Goal: Task Accomplishment & Management: Complete application form

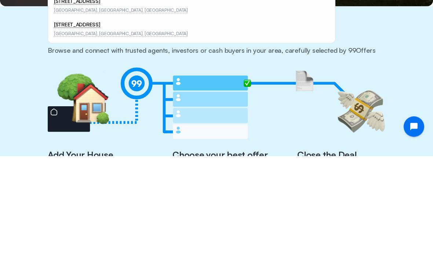
click at [71, 80] on li "[STREET_ADDRESS][US_STATE]" at bounding box center [191, 81] width 281 height 23
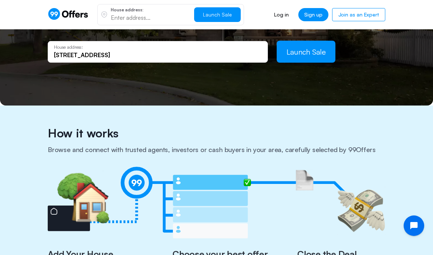
type input "[STREET_ADDRESS][US_STATE]"
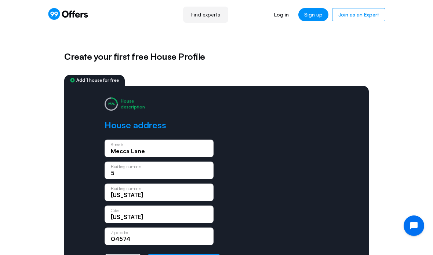
scroll to position [29, 0]
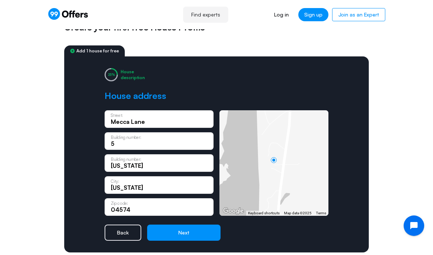
click at [183, 229] on button "Next" at bounding box center [183, 233] width 73 height 16
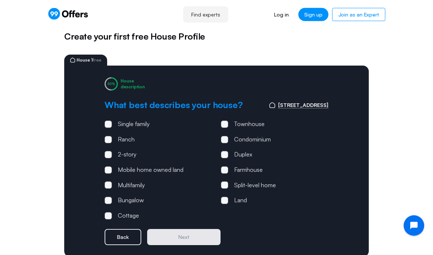
scroll to position [23, 0]
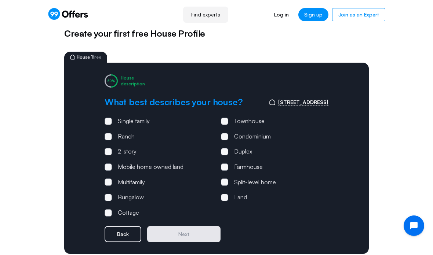
click at [106, 118] on span at bounding box center [108, 121] width 7 height 7
click at [0, 0] on input "Single family" at bounding box center [0, 0] width 0 height 0
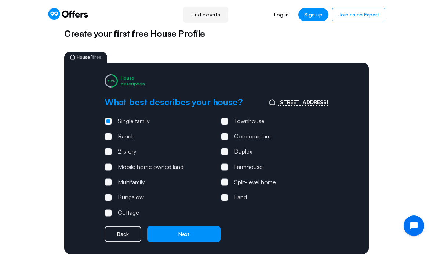
click at [177, 229] on button "Next" at bounding box center [183, 234] width 73 height 16
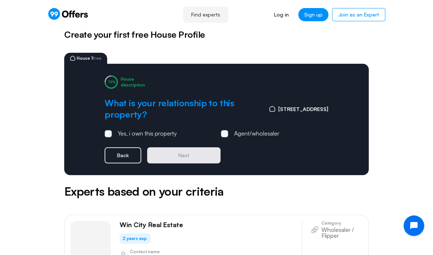
scroll to position [0, 0]
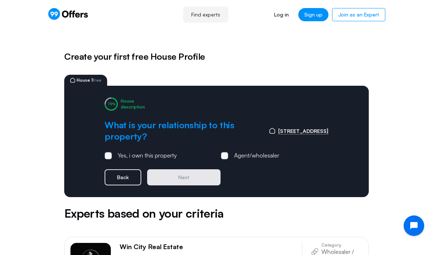
click at [105, 152] on span at bounding box center [108, 155] width 7 height 7
click at [0, 0] on input "Yes, i own this property" at bounding box center [0, 0] width 0 height 0
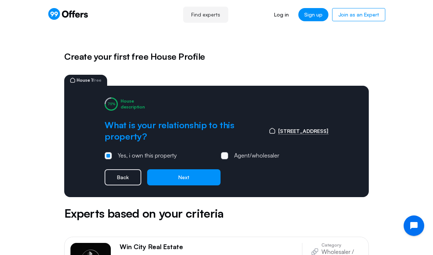
click at [172, 169] on button "Next" at bounding box center [183, 177] width 73 height 16
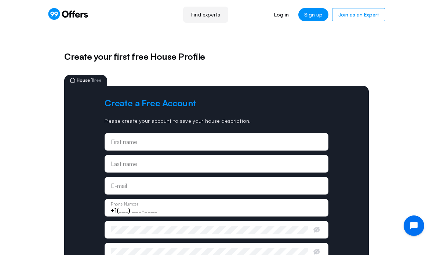
click at [118, 140] on div "First name" at bounding box center [216, 142] width 211 height 8
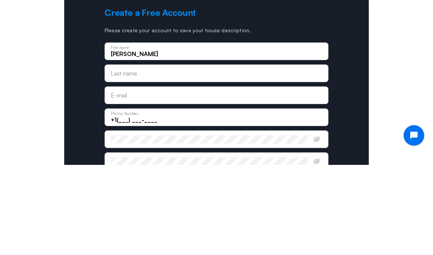
type input "[PERSON_NAME]"
click at [115, 160] on div "Last name" at bounding box center [216, 164] width 211 height 8
type input "[PERSON_NAME]"
click at [111, 182] on input "email" at bounding box center [216, 186] width 211 height 8
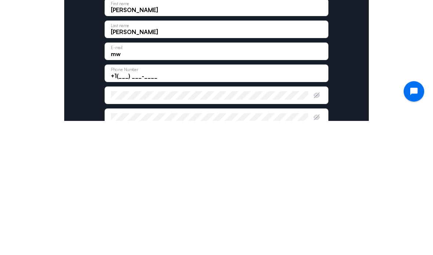
type input "[EMAIL_ADDRESS][DOMAIN_NAME]"
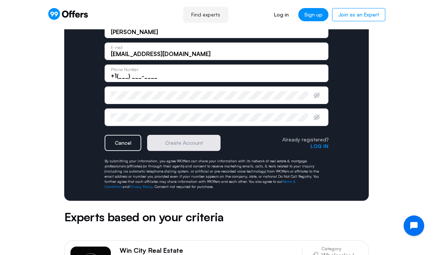
click at [122, 73] on input "+1(___) ___-____" at bounding box center [216, 76] width 211 height 8
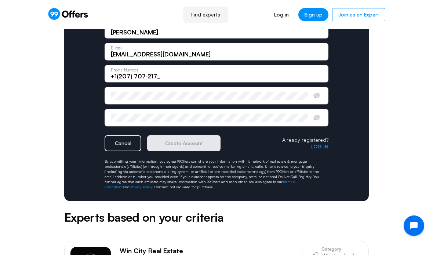
type input "[PHONE_NUMBER]"
click at [122, 92] on div "Enter password" at bounding box center [209, 96] width 197 height 8
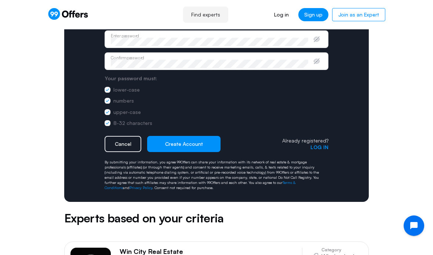
scroll to position [191, 0]
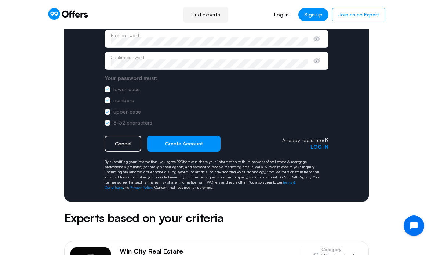
click at [182, 139] on button "Create Account" at bounding box center [183, 144] width 73 height 16
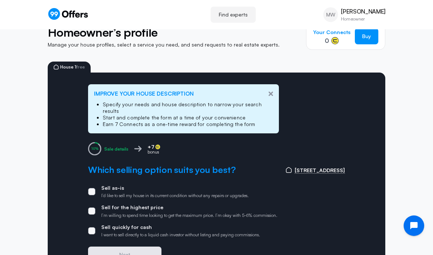
scroll to position [117, 0]
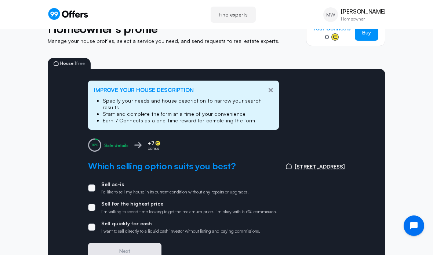
click at [95, 181] on label "Sell as-is I’d like to sell my house in its current condition without any repai…" at bounding box center [168, 188] width 161 height 14
click at [0, 0] on input "Sell as-is I’d like to sell my house in its current condition without any repai…" at bounding box center [0, 0] width 0 height 0
click at [111, 243] on button "Next" at bounding box center [124, 251] width 73 height 16
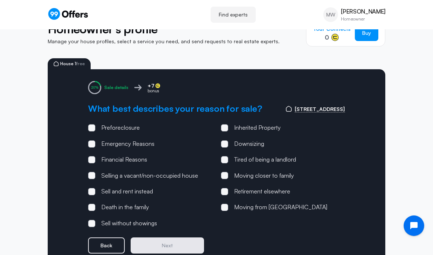
click at [227, 190] on span at bounding box center [224, 191] width 7 height 7
click at [0, 0] on input "Retirement elsewhere" at bounding box center [0, 0] width 0 height 0
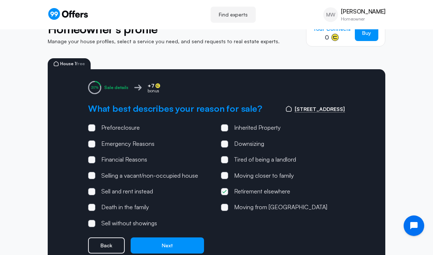
click at [160, 241] on button "Next" at bounding box center [167, 246] width 73 height 16
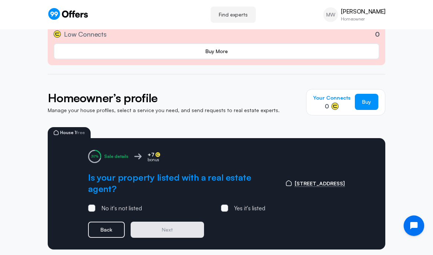
scroll to position [51, 0]
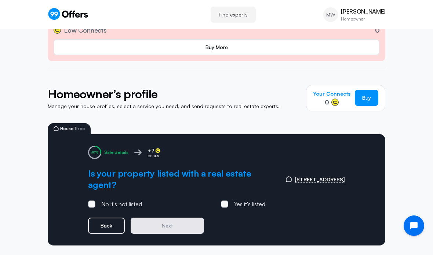
click at [224, 201] on span at bounding box center [224, 204] width 7 height 7
click at [0, 0] on input "Yes it's listed" at bounding box center [0, 0] width 0 height 0
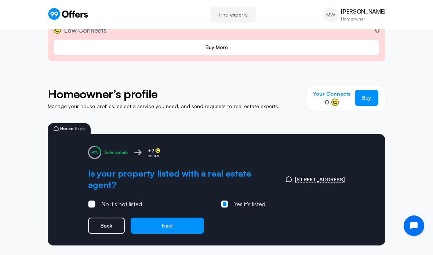
click at [160, 218] on button "Next" at bounding box center [167, 226] width 73 height 16
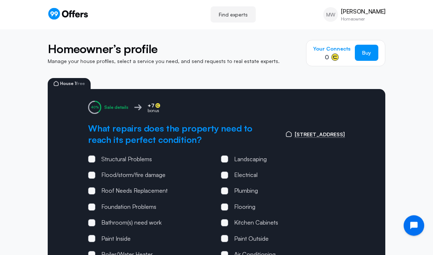
scroll to position [96, 0]
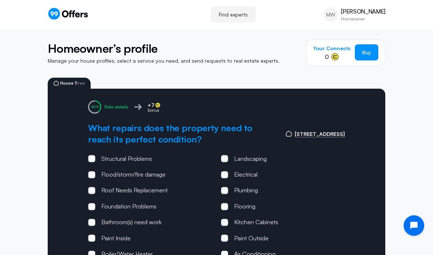
click at [226, 152] on div "Sale details +7 bonus What repairs does the property need to reach its perfect …" at bounding box center [216, 207] width 337 height 236
click at [223, 155] on span at bounding box center [224, 158] width 7 height 7
click at [0, 0] on input "Landscaping" at bounding box center [0, 0] width 0 height 0
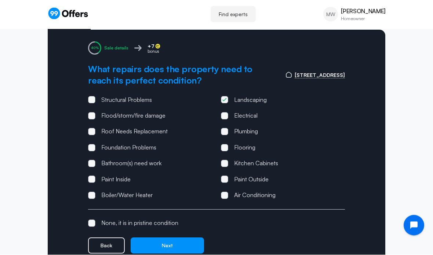
scroll to position [155, 0]
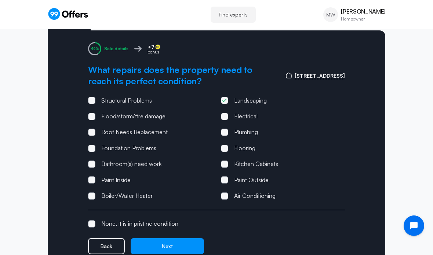
click at [162, 238] on button "Next" at bounding box center [167, 246] width 73 height 16
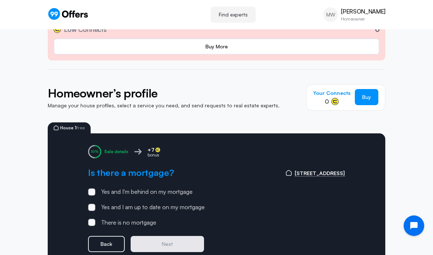
click at [87, 194] on div "Sale details +7 bonus Is there a mortgage? [STREET_ADDRESS][PERSON_NAME] Yes an…" at bounding box center [216, 198] width 337 height 131
click at [91, 193] on span at bounding box center [91, 191] width 7 height 7
click at [0, 0] on input "Yes and I'm behind on my mortgage" at bounding box center [0, 0] width 0 height 0
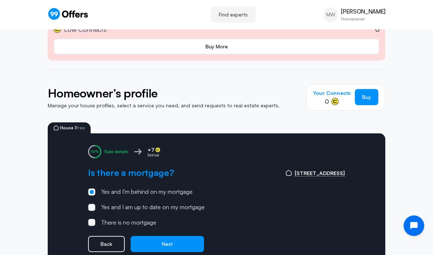
click at [156, 243] on button "Next" at bounding box center [167, 244] width 73 height 16
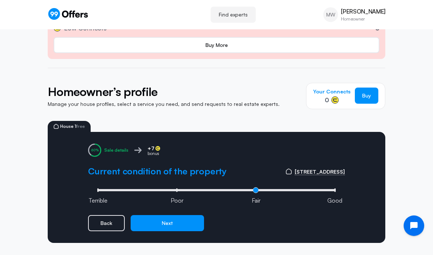
scroll to position [62, 0]
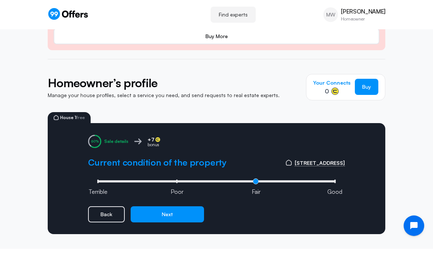
click at [336, 180] on li "Good" at bounding box center [334, 182] width 1 height 4
type input "3"
click at [155, 209] on button "Next" at bounding box center [167, 214] width 73 height 16
type input "1"
click at [153, 213] on button "Next" at bounding box center [167, 214] width 73 height 16
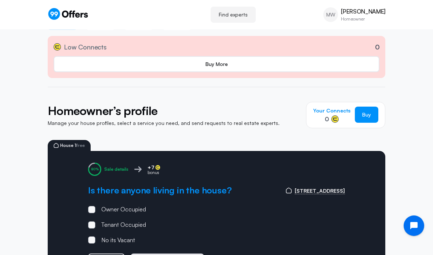
scroll to position [35, 0]
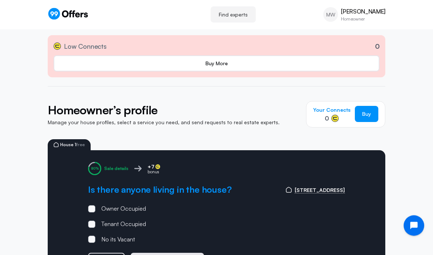
click at [89, 206] on span at bounding box center [91, 209] width 7 height 7
click at [0, 0] on input "Owner Occupied" at bounding box center [0, 0] width 0 height 0
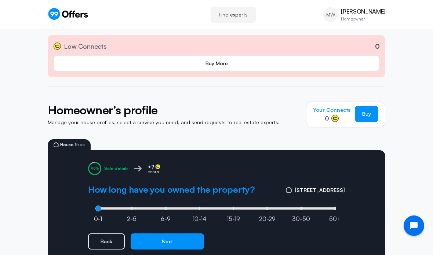
scroll to position [33, 0]
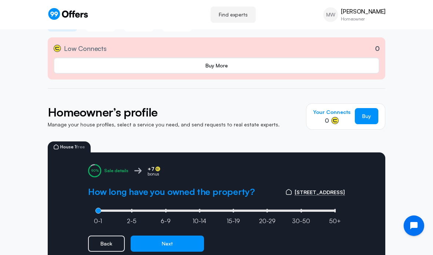
type input "1"
click at [132, 210] on input "range" at bounding box center [216, 211] width 242 height 2
click at [150, 240] on button "Next" at bounding box center [167, 244] width 73 height 16
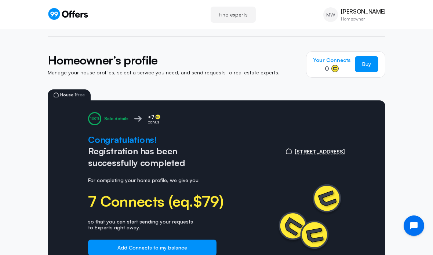
scroll to position [88, 0]
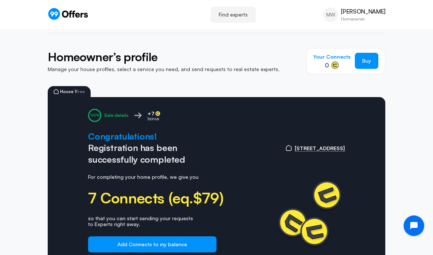
click at [111, 241] on button "Add Connects to my balance" at bounding box center [152, 245] width 128 height 16
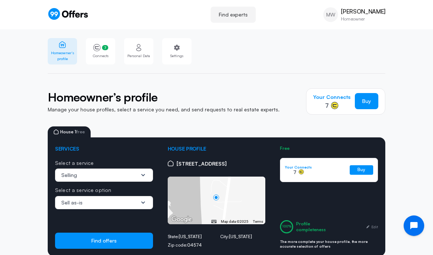
scroll to position [25, 0]
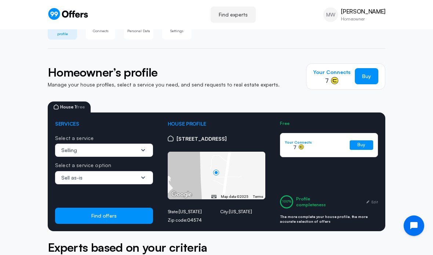
click at [98, 217] on button "Find offers" at bounding box center [104, 216] width 98 height 16
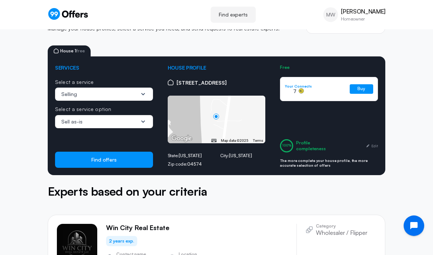
scroll to position [78, 0]
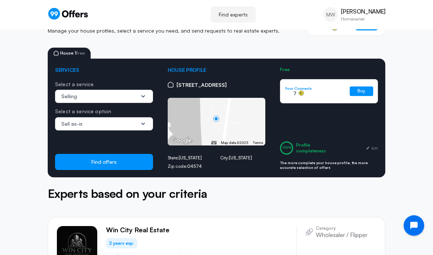
click at [362, 88] on link "Buy" at bounding box center [360, 92] width 23 height 10
